Goal: Task Accomplishment & Management: Complete application form

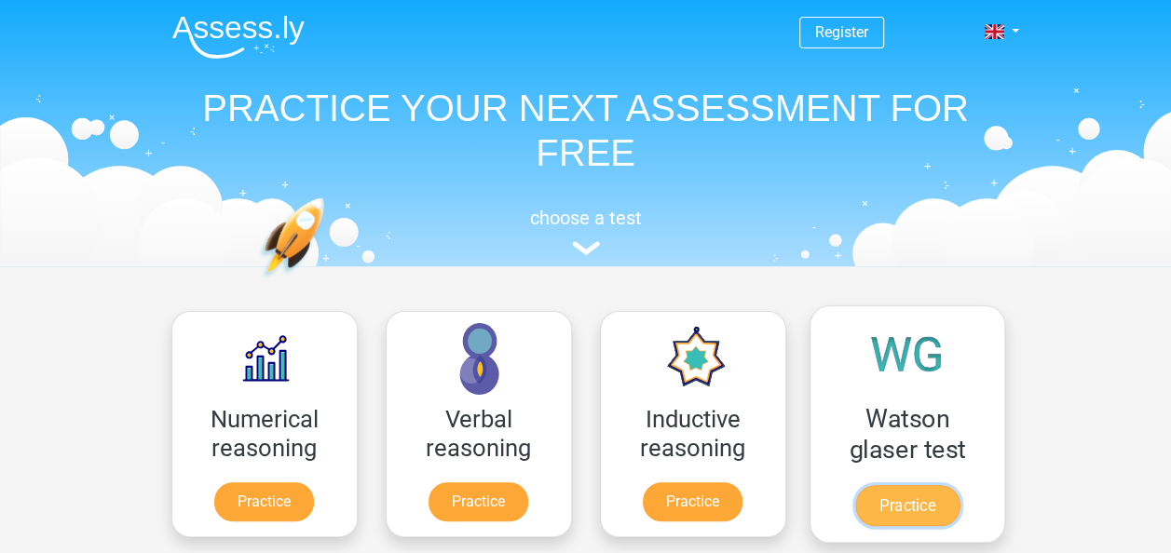
click at [919, 501] on link "Practice" at bounding box center [906, 505] width 104 height 41
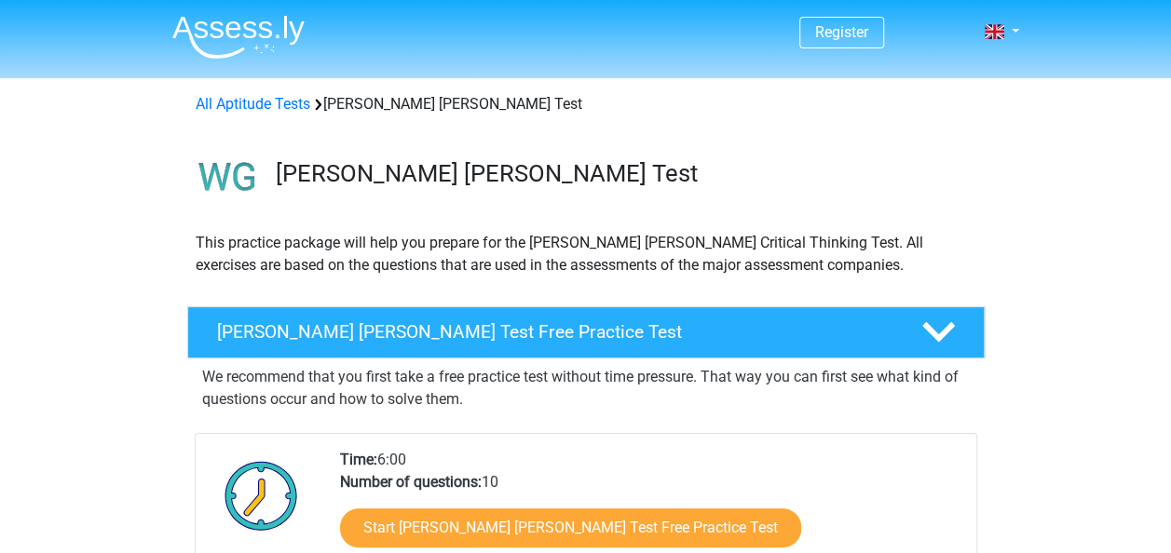
click at [853, 20] on span "Register" at bounding box center [841, 33] width 85 height 32
click at [842, 34] on link "Register" at bounding box center [841, 32] width 53 height 18
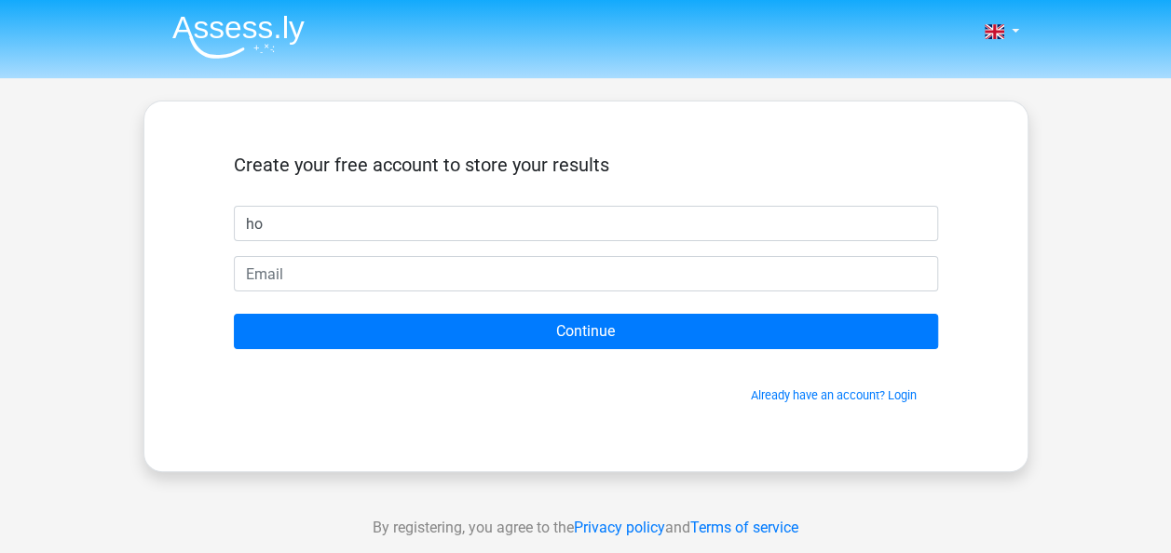
type input "h"
